Goal: Task Accomplishment & Management: Manage account settings

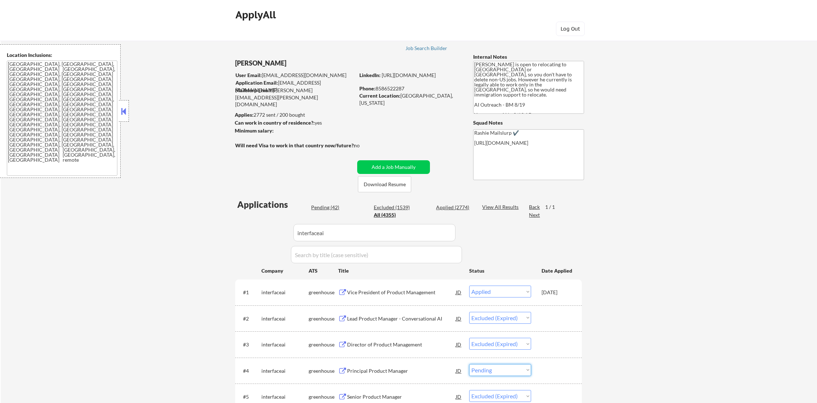
select select ""applied""
select select ""excluded__expired_""
select select ""pending""
select select ""excluded__expired_""
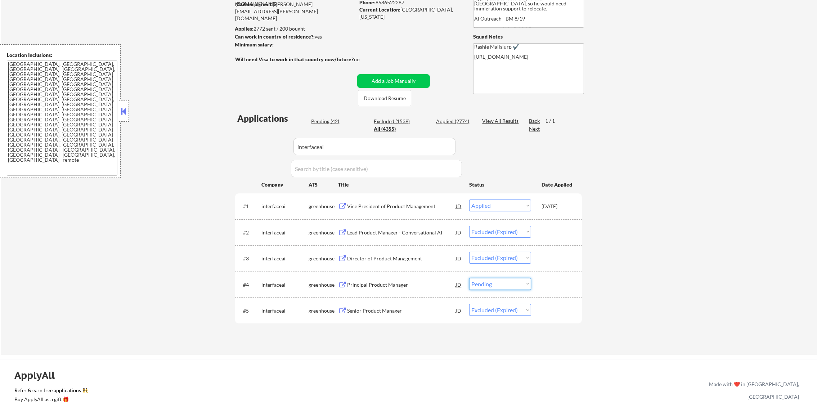
scroll to position [86, 0]
select select ""excluded__other_""
click at [469, 278] on select "Choose an option... Pending Applied Excluded (Questions) Excluded (Expired) Exc…" at bounding box center [500, 284] width 62 height 12
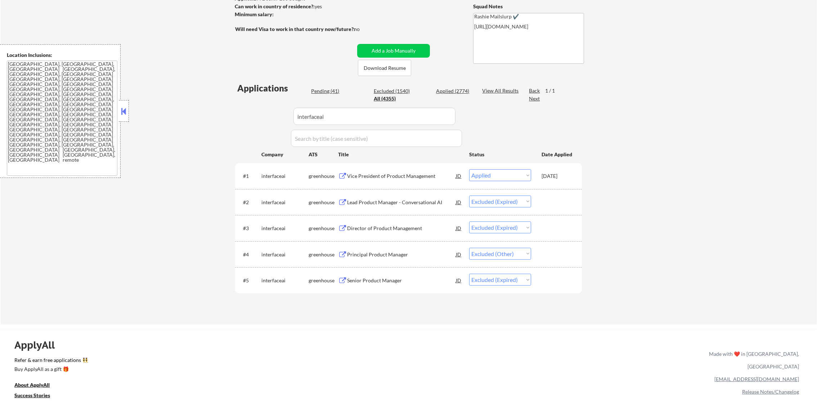
scroll to position [122, 0]
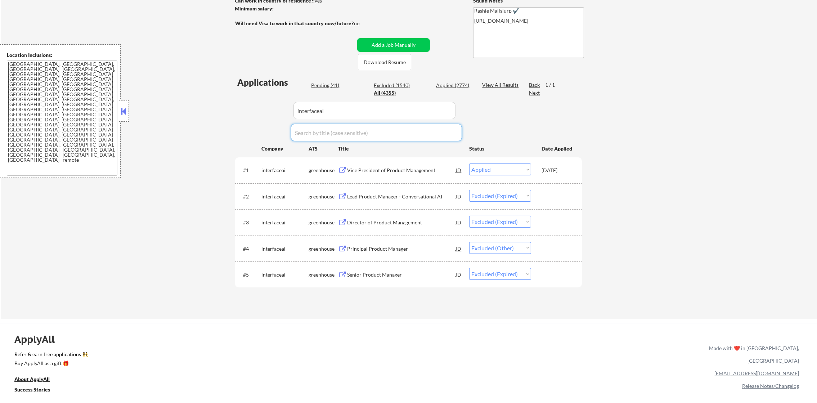
drag, startPoint x: 345, startPoint y: 118, endPoint x: 284, endPoint y: 108, distance: 61.7
click at [284, 108] on div "Applications Pending (41) Excluded (1540) Applied (2774) All (4355) View All Re…" at bounding box center [408, 190] width 347 height 229
click at [325, 108] on input "input" at bounding box center [374, 110] width 162 height 17
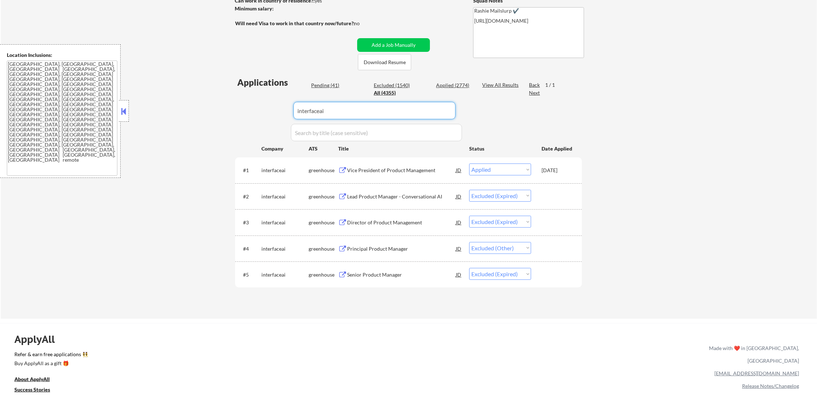
paste input "wellsaidlabs"
type input "wellsaidlabs"
click at [217, 116] on div "← Return to /applysquad Mailslurp Inbox Job Search Builder [PERSON_NAME] User E…" at bounding box center [409, 113] width 816 height 412
select select ""applied""
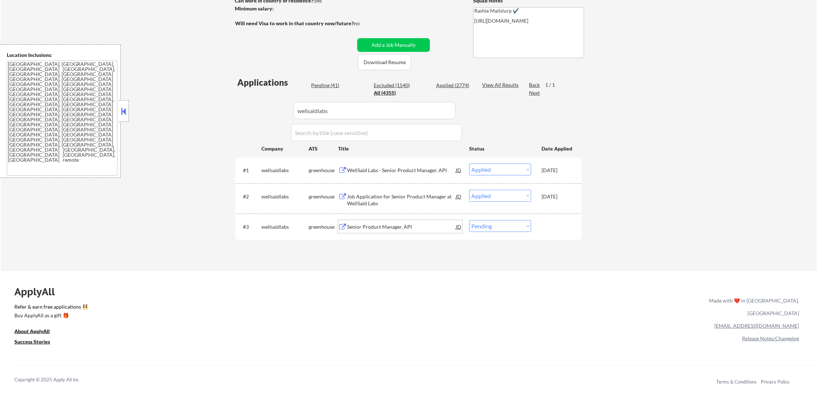
click at [399, 230] on div "Senior Product Manager, API" at bounding box center [401, 226] width 109 height 13
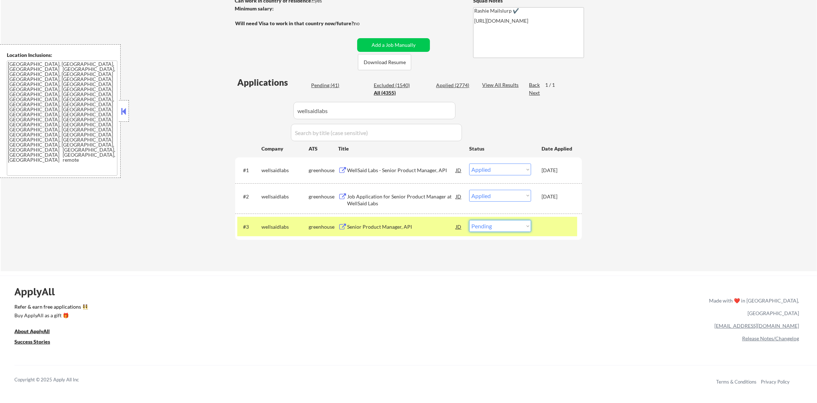
click at [487, 230] on select "Choose an option... Pending Applied Excluded (Questions) Excluded (Expired) Exc…" at bounding box center [500, 226] width 62 height 12
select select ""applied""
click at [469, 220] on select "Choose an option... Pending Applied Excluded (Questions) Excluded (Expired) Exc…" at bounding box center [500, 226] width 62 height 12
click at [271, 231] on div "wellsaidlabs" at bounding box center [284, 226] width 47 height 13
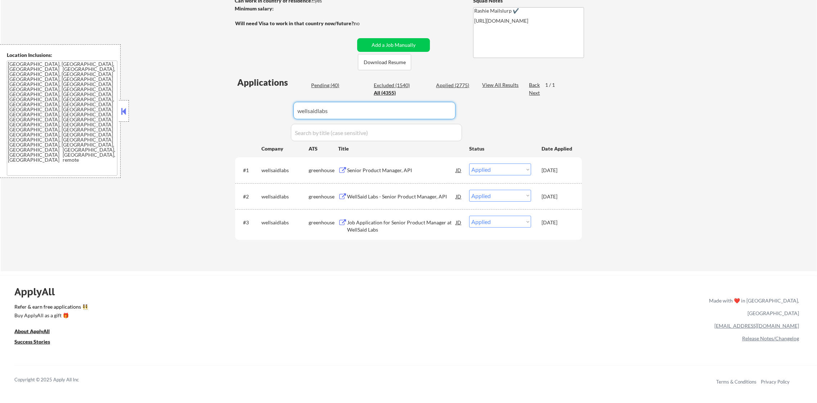
drag, startPoint x: 347, startPoint y: 105, endPoint x: 228, endPoint y: 126, distance: 121.3
click at [228, 126] on div "← Return to /applysquad Mailslurp Inbox Job Search Builder [PERSON_NAME] User E…" at bounding box center [409, 89] width 816 height 364
paste input "benevity"
type input "benevity"
click at [228, 126] on div "← Return to /applysquad Mailslurp Inbox Job Search Builder [PERSON_NAME] User E…" at bounding box center [409, 89] width 816 height 364
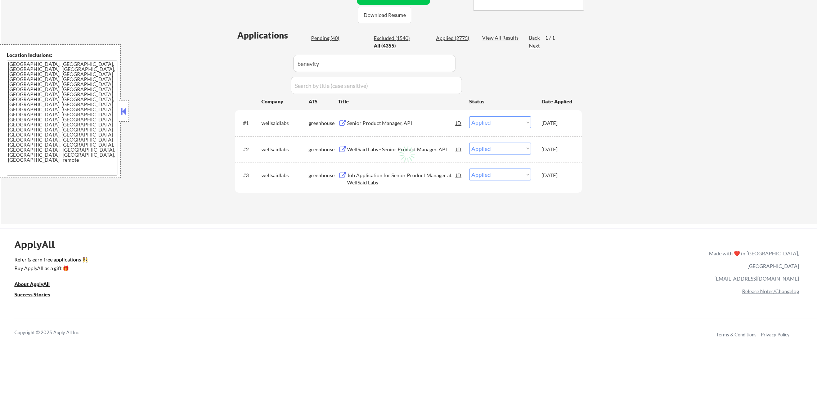
scroll to position [176, 0]
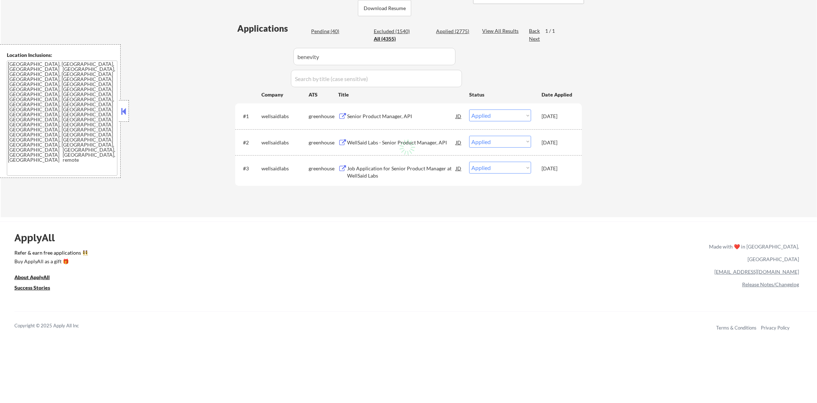
select select ""excluded__other_""
select select ""pending""
select select ""excluded__other_""
select select ""excluded__expired_""
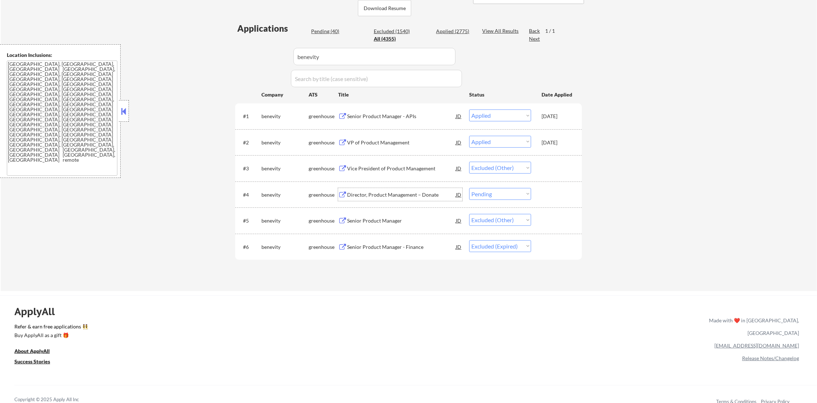
click at [421, 198] on div "Director, Product Management – Donate" at bounding box center [401, 194] width 109 height 13
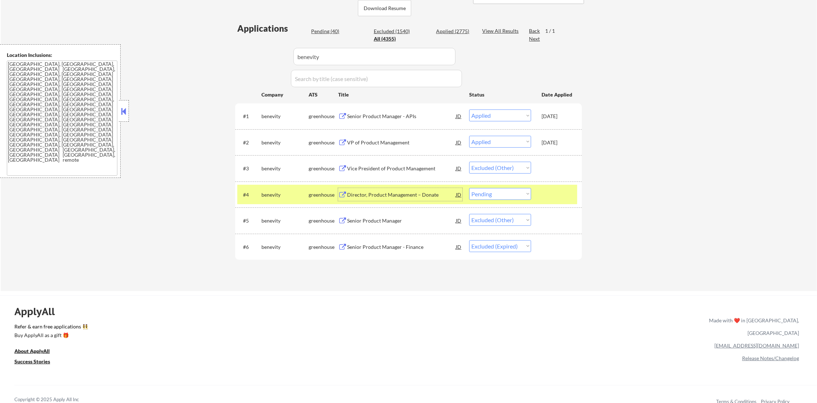
click at [478, 191] on select "Choose an option... Pending Applied Excluded (Questions) Excluded (Expired) Exc…" at bounding box center [500, 194] width 62 height 12
select select ""applied""
click at [469, 188] on select "Choose an option... Pending Applied Excluded (Questions) Excluded (Expired) Exc…" at bounding box center [500, 194] width 62 height 12
click at [266, 185] on div "#4 benevity greenhouse Director, Product Management – Donate JD Choose an optio…" at bounding box center [407, 194] width 340 height 19
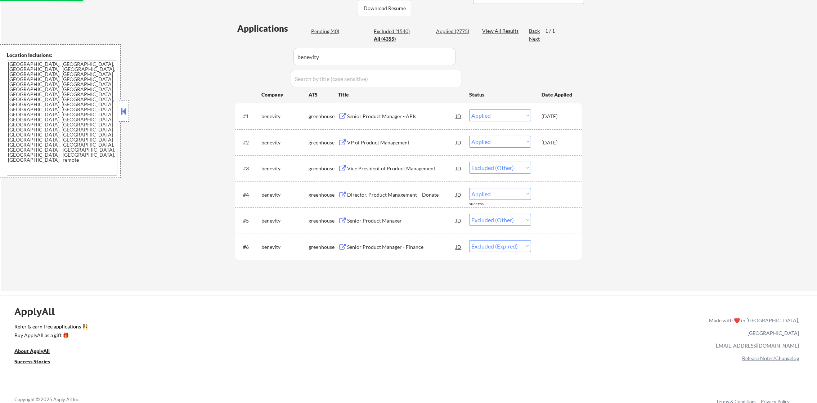
select select ""applied""
select select ""excluded__other_""
paste input "withclutch"
drag, startPoint x: 330, startPoint y: 57, endPoint x: 229, endPoint y: 54, distance: 101.6
click at [229, 54] on div "← Return to /applysquad Mailslurp Inbox Job Search Builder [PERSON_NAME] User E…" at bounding box center [408, 69] width 359 height 432
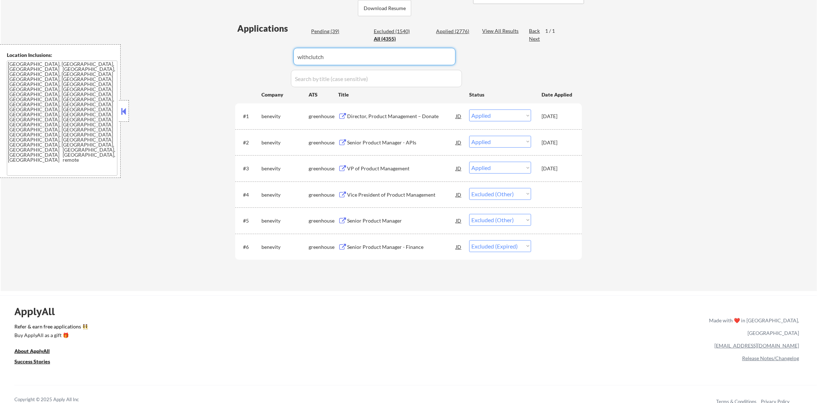
type input "withclutch"
click at [224, 54] on div "← Return to /applysquad Mailslurp Inbox Job Search Builder [PERSON_NAME] User E…" at bounding box center [409, 72] width 816 height 438
select select ""applied""
select select ""pending""
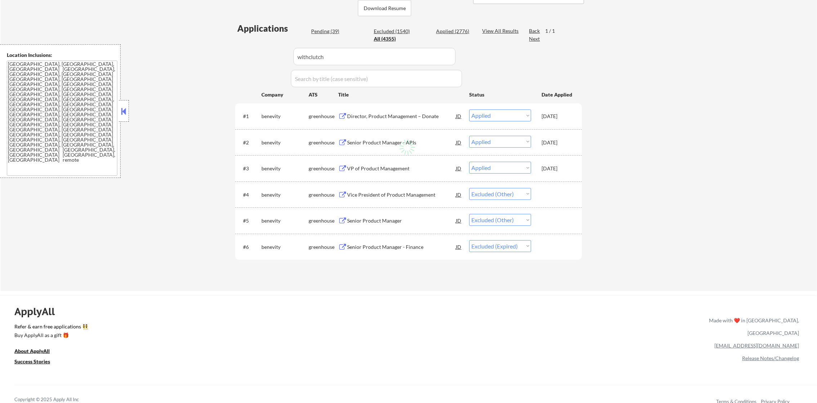
select select ""excluded__other_""
select select ""excluded""
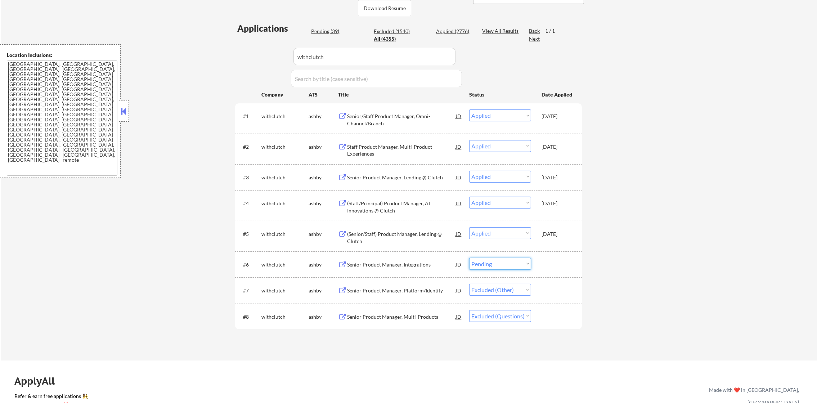
click at [478, 265] on select "Choose an option... Pending Applied Excluded (Questions) Excluded (Expired) Exc…" at bounding box center [500, 264] width 62 height 12
select select ""excluded__other_""
click at [469, 258] on select "Choose an option... Pending Applied Excluded (Questions) Excluded (Expired) Exc…" at bounding box center [500, 264] width 62 height 12
paste input "harnessinc"
drag, startPoint x: 259, startPoint y: 46, endPoint x: 241, endPoint y: 45, distance: 18.0
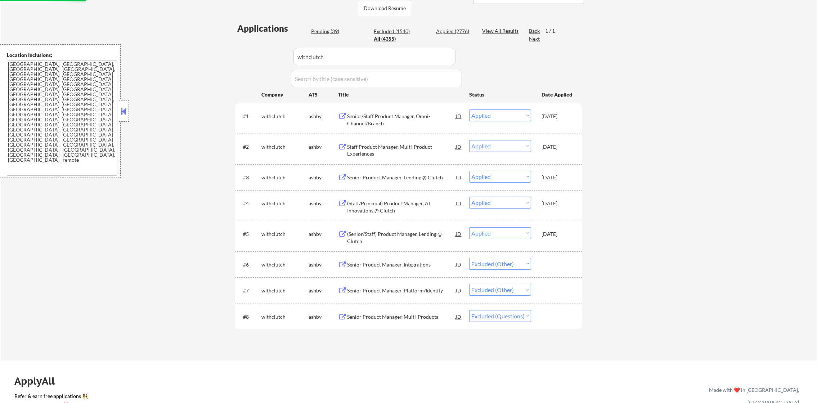
click at [241, 45] on div "Applications Pending (39) Excluded (1540) Applied (2776) All (4355) View All Re…" at bounding box center [408, 184] width 347 height 324
type input "harnessinc"
click at [239, 45] on div "Applications Pending (39) Excluded (1540) Applied (2776) All (4355) View All Re…" at bounding box center [408, 184] width 347 height 324
select select ""pending""
select select ""excluded__other_""
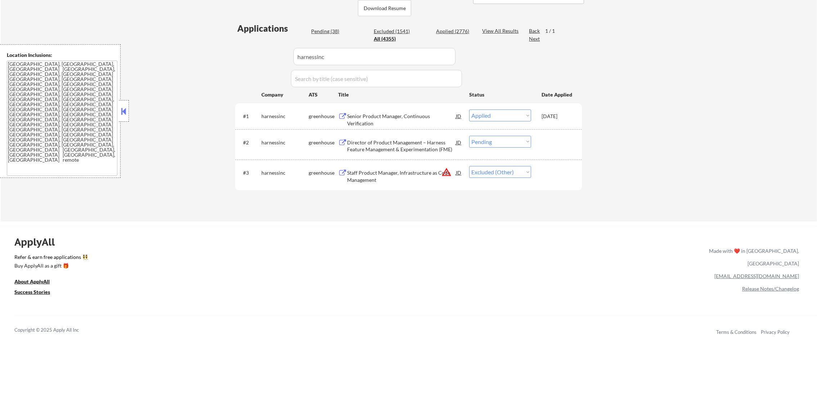
click at [406, 147] on div "Director of Product Management – Harness Feature Management & Experimentation (…" at bounding box center [401, 146] width 109 height 14
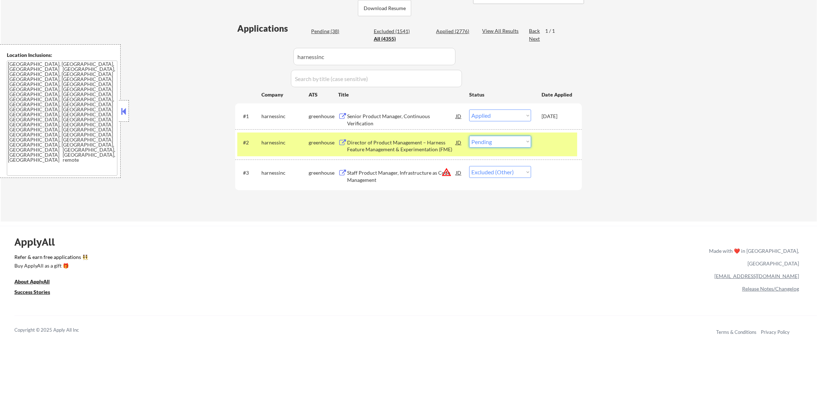
drag, startPoint x: 491, startPoint y: 139, endPoint x: 491, endPoint y: 143, distance: 4.3
click at [491, 139] on select "Choose an option... Pending Applied Excluded (Questions) Excluded (Expired) Exc…" at bounding box center [500, 142] width 62 height 12
select select ""excluded__blocklist_""
click at [469, 136] on select "Choose an option... Pending Applied Excluded (Questions) Excluded (Expired) Exc…" at bounding box center [500, 142] width 62 height 12
click at [265, 148] on div "harnessinc" at bounding box center [284, 142] width 47 height 13
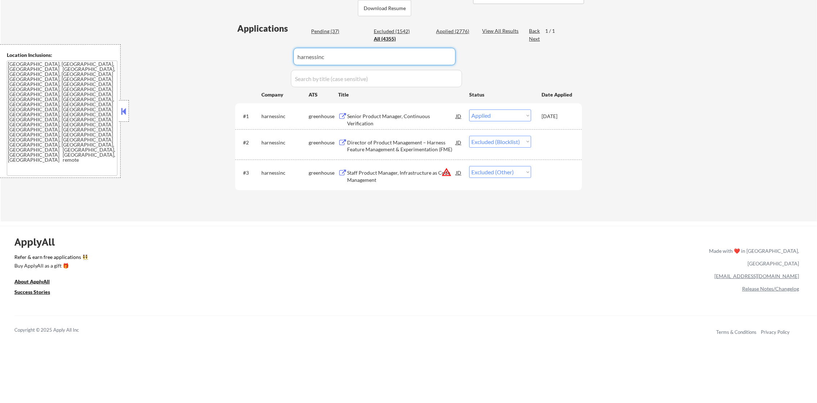
drag, startPoint x: 236, startPoint y: 55, endPoint x: 219, endPoint y: 52, distance: 17.8
click at [220, 53] on div "← Return to /applysquad Mailslurp Inbox Job Search Builder [PERSON_NAME] User E…" at bounding box center [409, 37] width 816 height 369
paste input "zetaglobal"
type input "zetaglobal"
click at [218, 52] on div "← Return to /applysquad Mailslurp Inbox Job Search Builder [PERSON_NAME] User E…" at bounding box center [409, 37] width 816 height 369
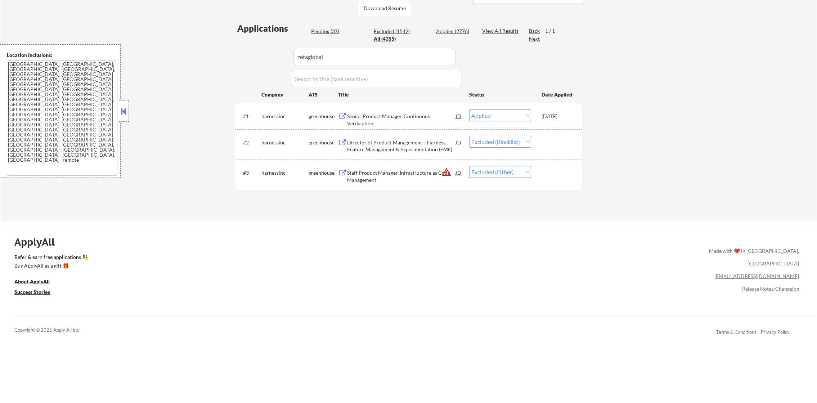
select select ""applied""
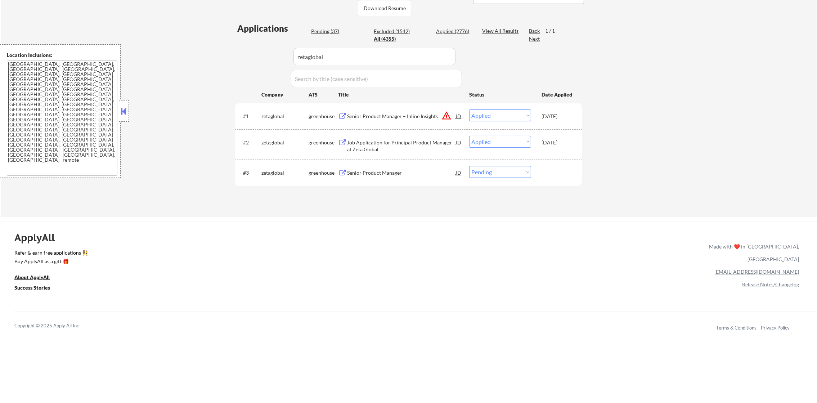
click at [433, 168] on div "Senior Product Manager" at bounding box center [401, 172] width 109 height 13
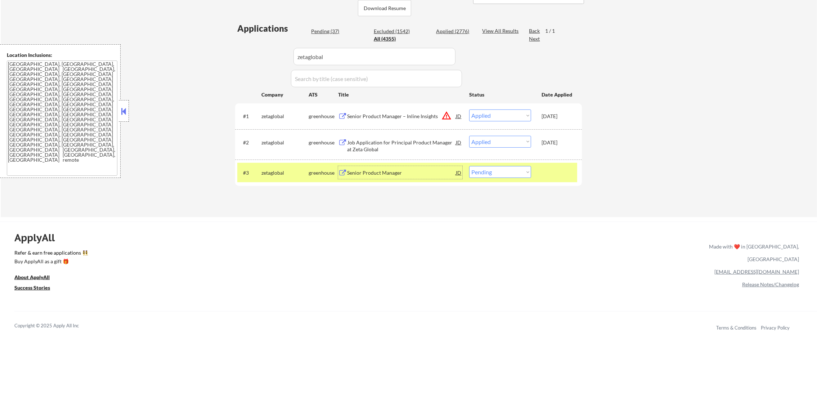
click at [486, 174] on select "Choose an option... Pending Applied Excluded (Questions) Excluded (Expired) Exc…" at bounding box center [500, 172] width 62 height 12
click at [469, 166] on select "Choose an option... Pending Applied Excluded (Questions) Excluded (Expired) Exc…" at bounding box center [500, 172] width 62 height 12
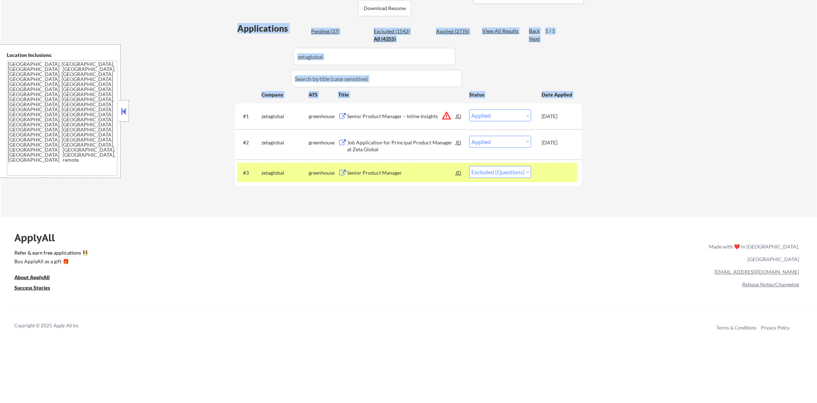
drag, startPoint x: 486, startPoint y: 205, endPoint x: 490, endPoint y: 199, distance: 7.2
click at [490, 199] on div "← Return to /applysquad Mailslurp Inbox Job Search Builder [PERSON_NAME] User E…" at bounding box center [408, 32] width 359 height 359
click at [493, 172] on select "Choose an option... Pending Applied Excluded (Questions) Excluded (Expired) Exc…" at bounding box center [500, 172] width 62 height 12
select select ""applied""
click at [469, 166] on select "Choose an option... Pending Applied Excluded (Questions) Excluded (Expired) Exc…" at bounding box center [500, 172] width 62 height 12
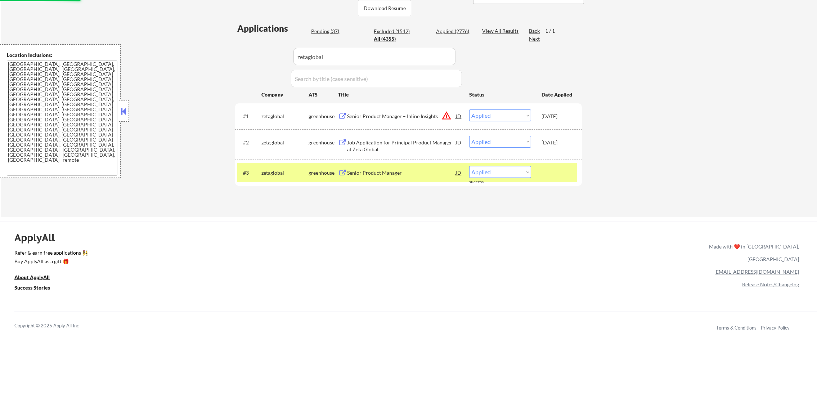
click at [278, 161] on div "#3 zetaglobal greenhouse Senior Product Manager JD warning_amber Choose an opti…" at bounding box center [408, 172] width 347 height 26
click at [274, 171] on div "zetaglobal" at bounding box center [284, 172] width 47 height 7
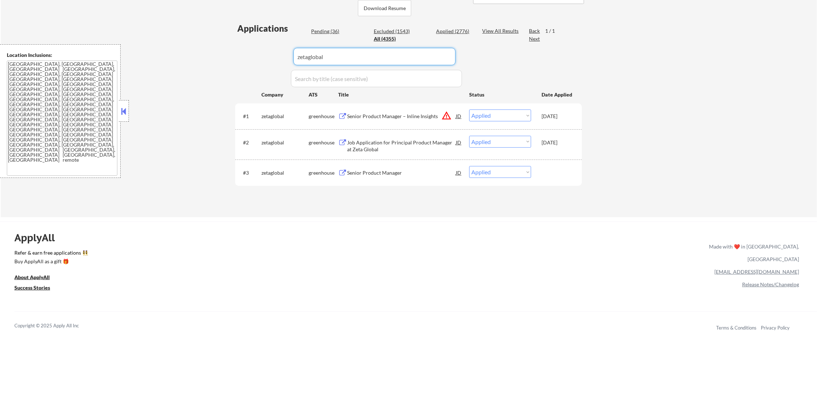
drag, startPoint x: 318, startPoint y: 58, endPoint x: 210, endPoint y: 58, distance: 108.0
click at [215, 58] on div "← Return to /applysquad Mailslurp Inbox Job Search Builder [PERSON_NAME] User E…" at bounding box center [409, 35] width 816 height 364
paste input "blackspectacles"
type input "blackspectacles"
click at [210, 58] on div "← Return to /applysquad Mailslurp Inbox Job Search Builder [PERSON_NAME] User E…" at bounding box center [409, 35] width 816 height 364
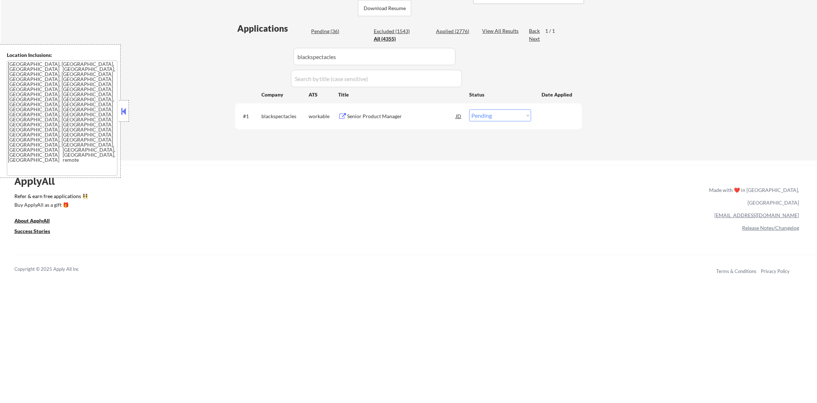
click at [377, 116] on div "Senior Product Manager" at bounding box center [401, 116] width 109 height 7
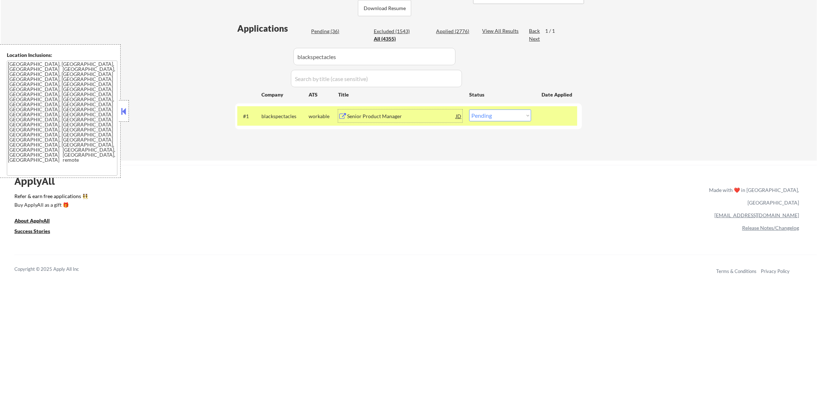
drag, startPoint x: 477, startPoint y: 112, endPoint x: 480, endPoint y: 122, distance: 9.8
click at [479, 120] on select "Choose an option... Pending Applied Excluded (Questions) Excluded (Expired) Exc…" at bounding box center [500, 115] width 62 height 12
select select ""excluded__other_""
click at [469, 109] on select "Choose an option... Pending Applied Excluded (Questions) Excluded (Expired) Exc…" at bounding box center [500, 115] width 62 height 12
click at [282, 121] on div "blackspectacles" at bounding box center [284, 115] width 47 height 13
